Goal: Transaction & Acquisition: Obtain resource

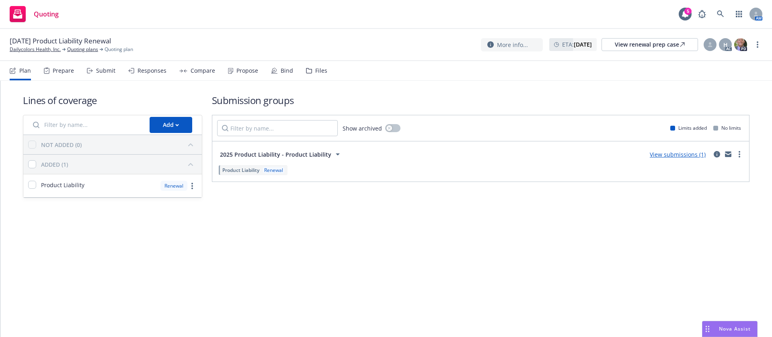
click at [230, 70] on icon at bounding box center [230, 71] width 5 height 6
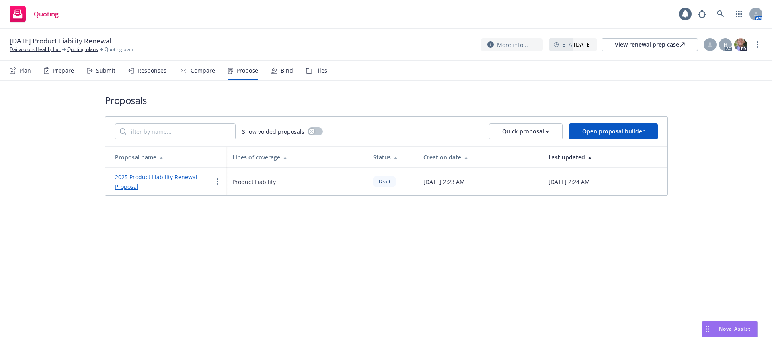
click at [190, 176] on link "2025 Product Liability Renewal Proposal" at bounding box center [156, 181] width 82 height 17
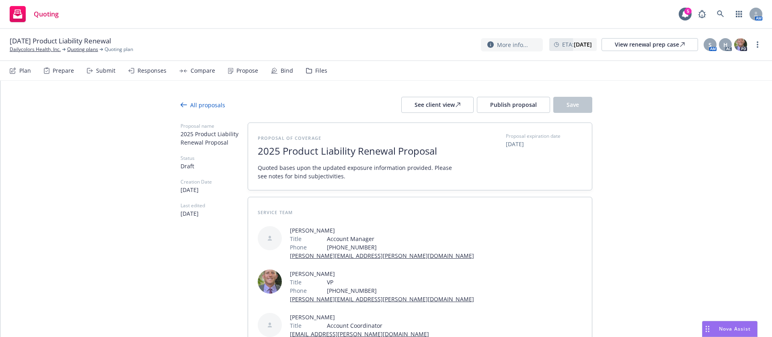
type textarea "x"
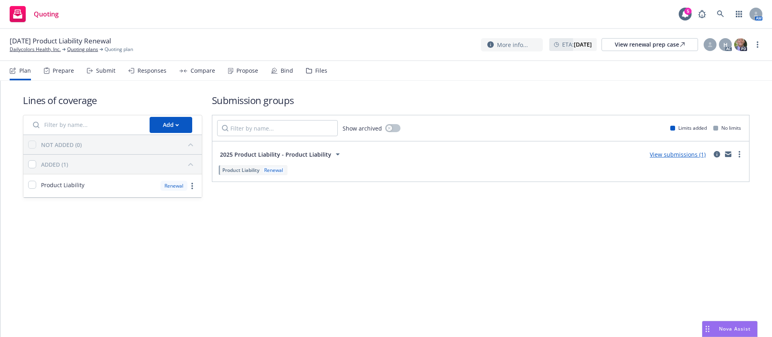
click at [247, 70] on div "Propose" at bounding box center [247, 71] width 22 height 6
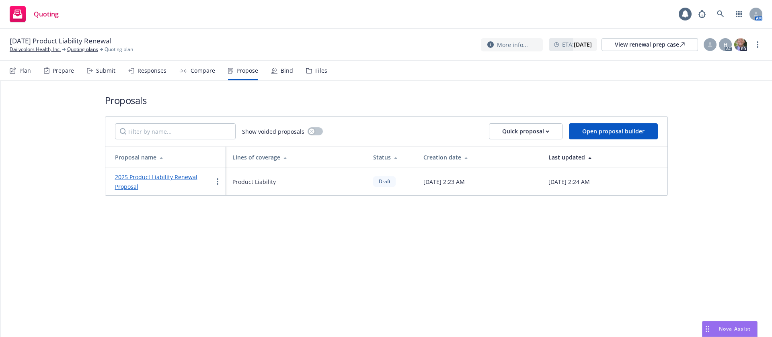
click at [183, 177] on link "2025 Product Liability Renewal Proposal" at bounding box center [156, 181] width 82 height 17
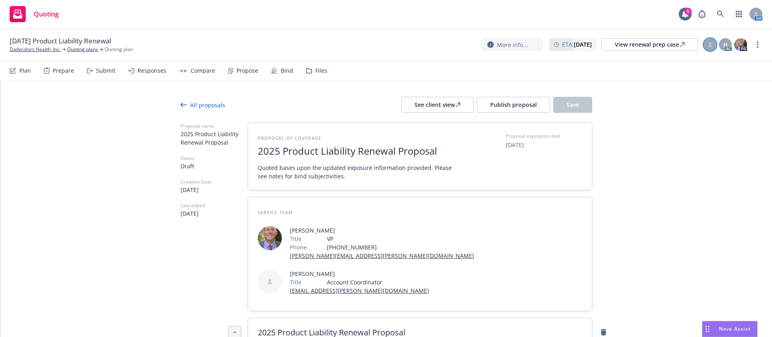
click at [712, 45] on icon at bounding box center [710, 44] width 5 height 5
click at [653, 97] on select "Select an account manager... [PERSON_NAME] [PERSON_NAME]" at bounding box center [645, 97] width 128 height 16
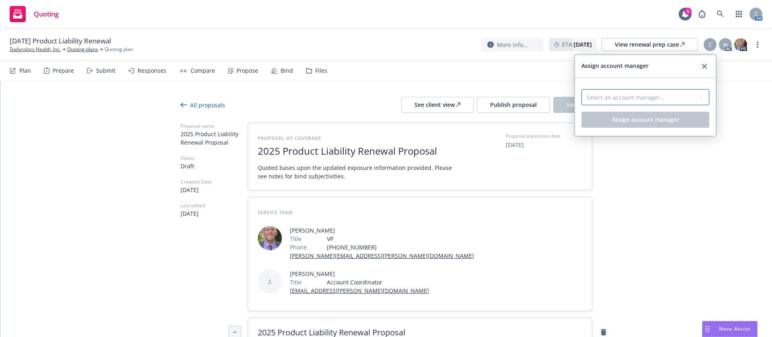
select select "a52e3f2c-ac61-4146-8260-2c17acac4edc"
click at [581, 89] on select "Select an account manager... [PERSON_NAME] [PERSON_NAME]" at bounding box center [645, 97] width 128 height 16
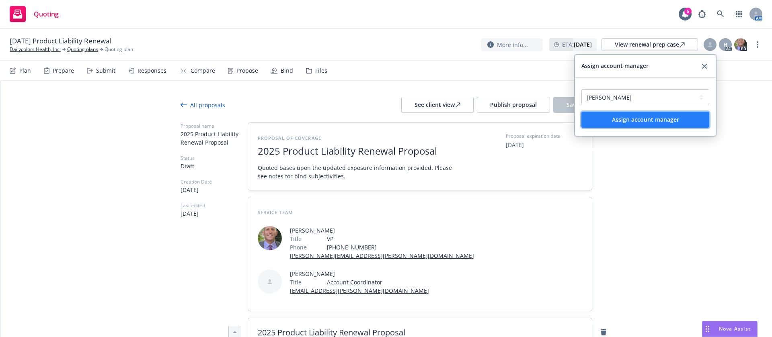
click at [669, 121] on span "Assign account manager" at bounding box center [645, 120] width 67 height 8
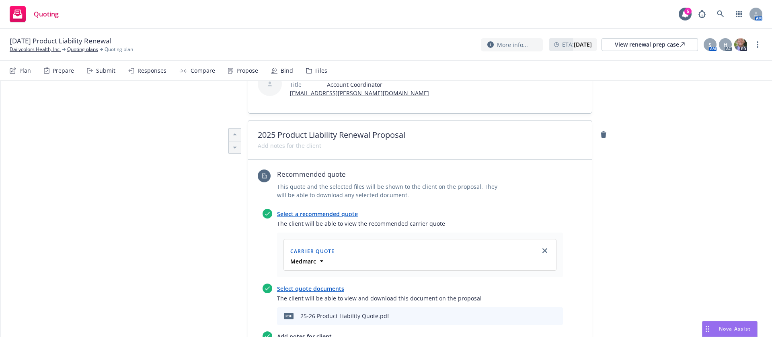
scroll to position [422, 0]
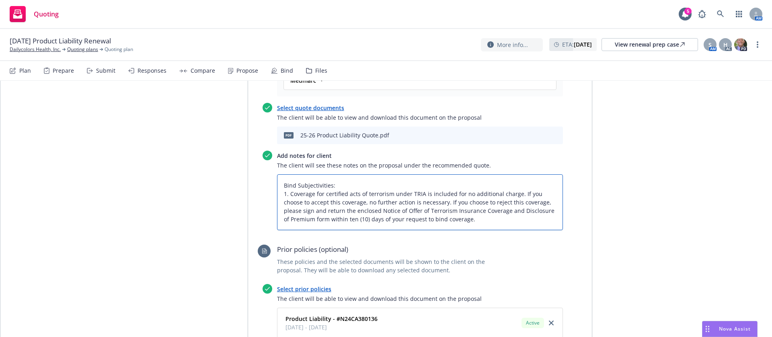
click at [449, 178] on textarea "Bind Subjectivities: 1. Coverage for certified acts of terrorism under TRIA is …" at bounding box center [420, 202] width 286 height 56
type textarea "x"
type textarea "Bind Subjectivities: 1. Coverage for certified acts of terrorism under TRIA is …"
type textarea "x"
type textarea "Bind Subjectivities: 1. Coverage for certified acts of terrorism under TRIA is …"
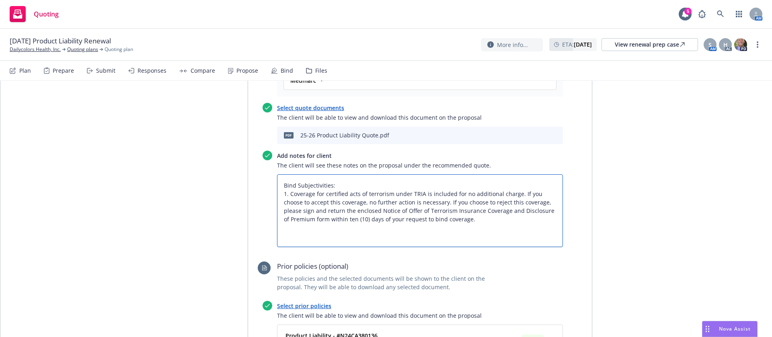
type textarea "x"
type textarea "Bind Subjectivities: 1. Coverage for certified acts of terrorism under TRIA is …"
type textarea "x"
type textarea "Bind Subjectivities: 1. Coverage for certified acts of terrorism under TRIA is …"
type textarea "x"
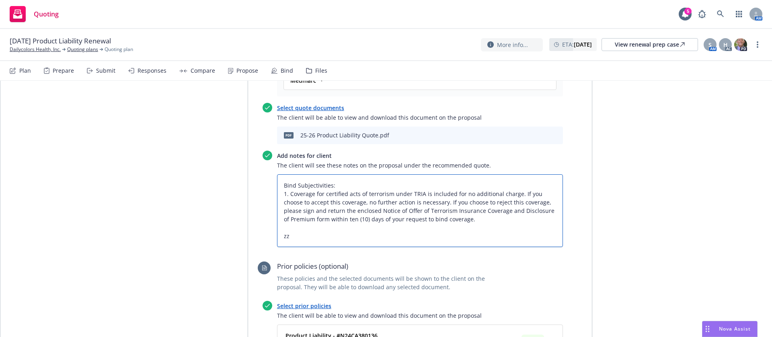
type textarea "Bind Subjectivities: 1. Coverage for certified acts of terrorism under TRIA is …"
type textarea "x"
type textarea "Bind Subjectivities: 1. Coverage for certified acts of terrorism under TRIA is …"
type textarea "x"
type textarea "Bind Subjectivities: 1. Coverage for certified acts of terrorism under TRIA is …"
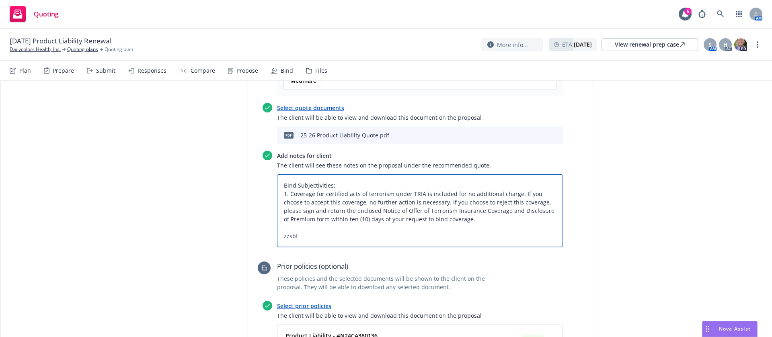
type textarea "x"
type textarea "Bind Subjectivities: 1. Coverage for certified acts of terrorism under TRIA is …"
type textarea "x"
type textarea "Bind Subjectivities: 1. Coverage for certified acts of terrorism under TRIA is …"
type textarea "x"
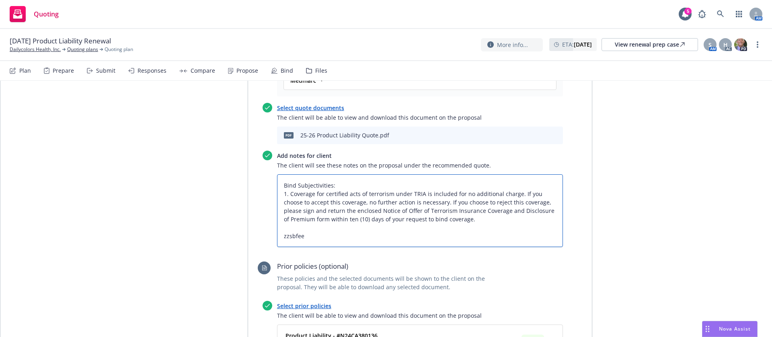
type textarea "Bind Subjectivities: 1. Coverage for certified acts of terrorism under TRIA is …"
paste textarea "All taxes and fees are estimated, subject to change upon binding, and fully ear…"
type textarea "x"
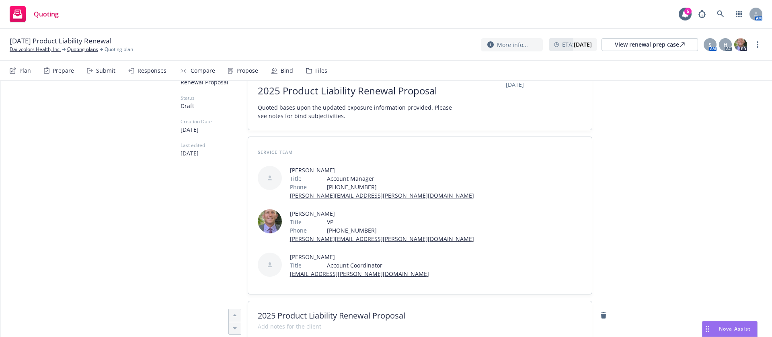
scroll to position [0, 0]
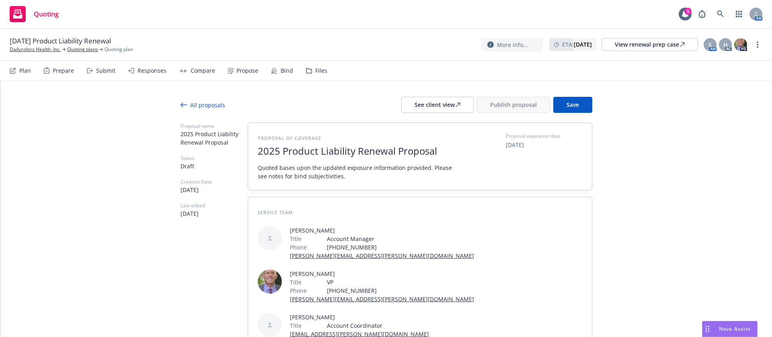
type textarea "Bind Subjectivities: 1. Coverage for certified acts of terrorism under TRIA is …"
click at [579, 99] on button "Save" at bounding box center [572, 105] width 39 height 16
click at [449, 110] on div "See client view" at bounding box center [437, 104] width 46 height 15
click at [509, 107] on span "Publish proposal" at bounding box center [513, 105] width 47 height 8
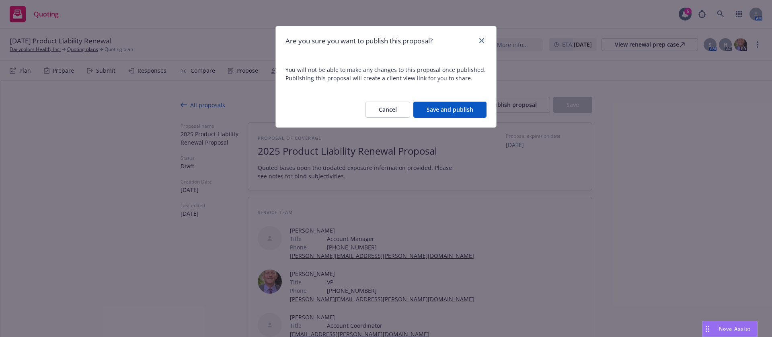
click at [446, 111] on button "Save and publish" at bounding box center [449, 110] width 73 height 16
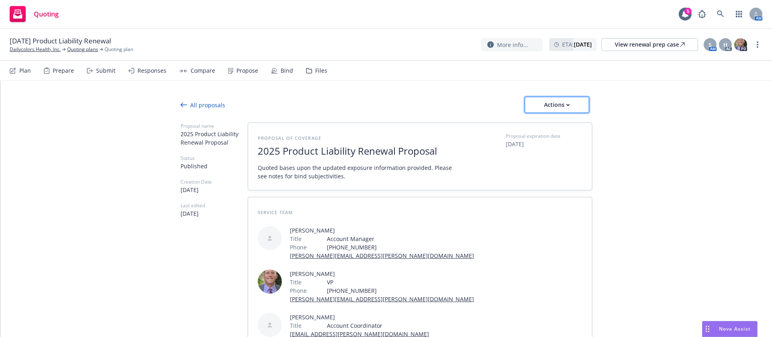
click at [557, 101] on div "Actions" at bounding box center [557, 104] width 38 height 15
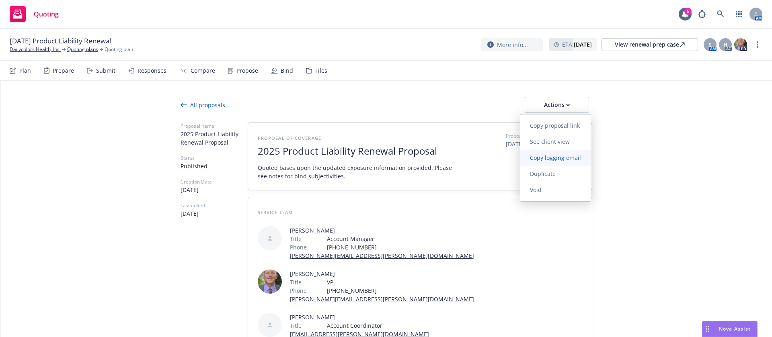
click at [566, 158] on span "Copy logging email" at bounding box center [555, 158] width 70 height 8
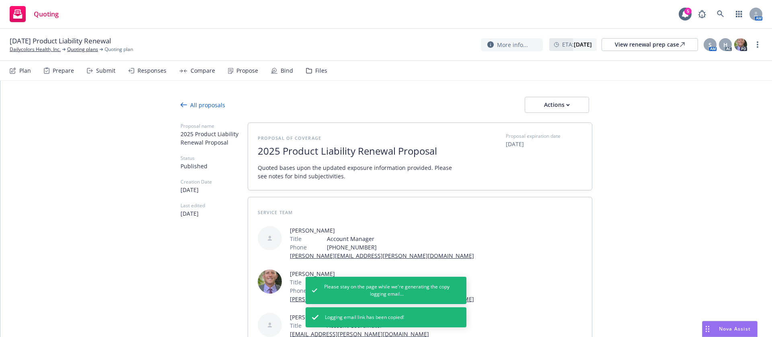
type textarea "x"
